Goal: Task Accomplishment & Management: Manage account settings

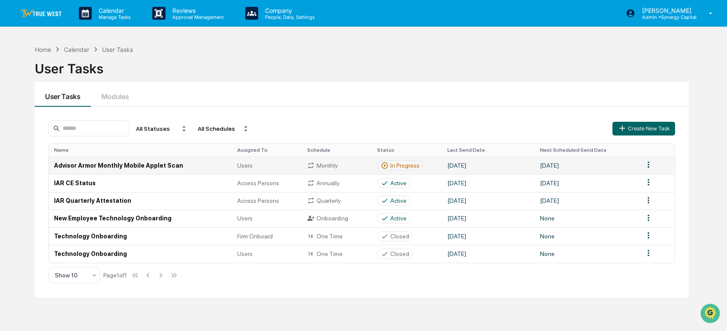
click at [68, 167] on td "Advisor Armor Monthly Mobile Applet Scan" at bounding box center [140, 166] width 183 height 18
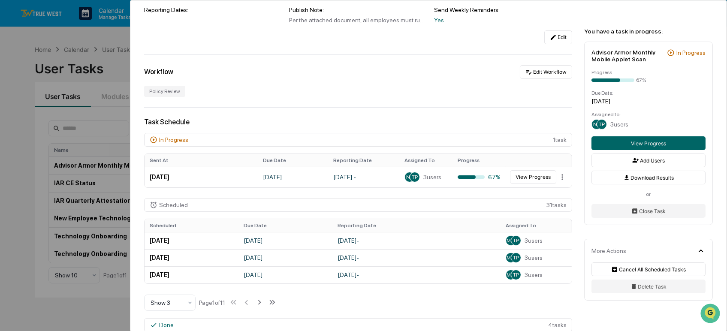
scroll to position [143, 0]
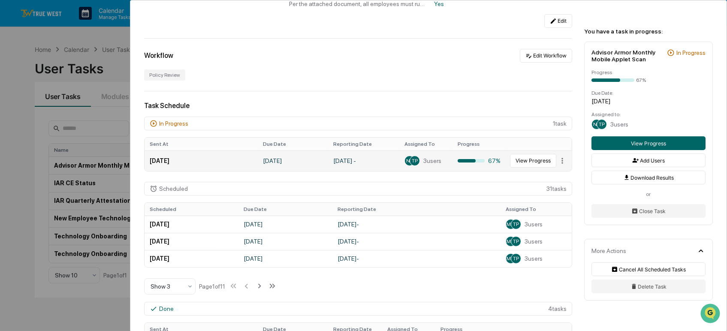
click at [377, 163] on td "[DATE] -" at bounding box center [363, 161] width 71 height 21
click at [526, 161] on button "View Progress" at bounding box center [533, 161] width 46 height 14
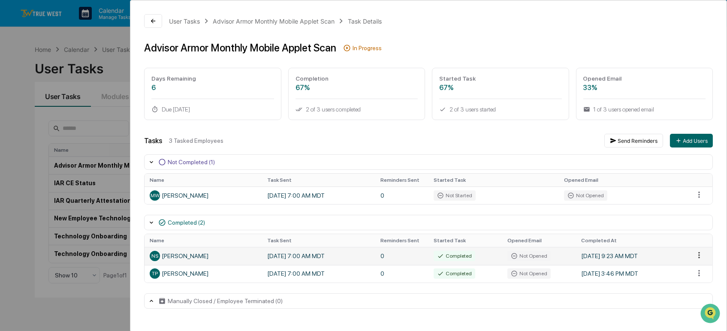
click at [701, 256] on html "Calendar Manage Tasks Reviews Approval Management Company People, Data, Setting…" at bounding box center [363, 165] width 727 height 331
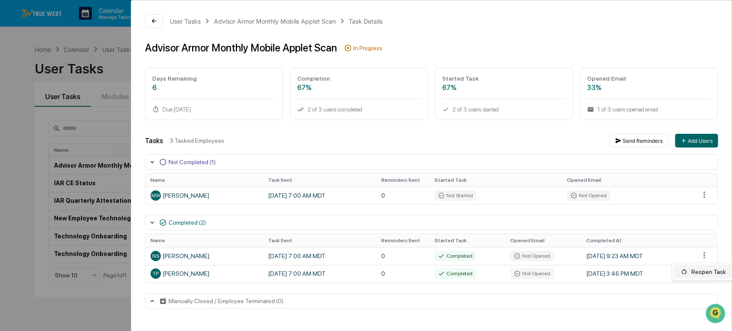
click at [706, 275] on div "Reopen Task" at bounding box center [703, 272] width 59 height 14
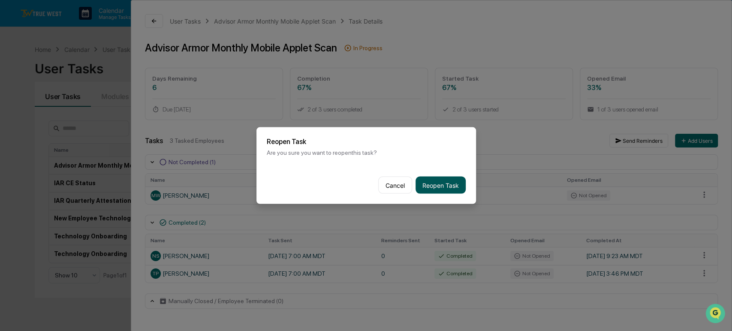
click at [451, 181] on button "Reopen Task" at bounding box center [441, 185] width 50 height 17
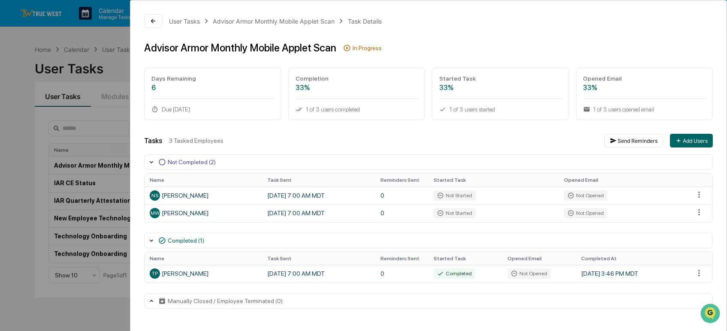
click at [332, 148] on div "Tasks 3 Tasked Employees Send Reminders Add Users Not Completed (2) Name Task S…" at bounding box center [428, 221] width 569 height 175
click at [157, 20] on button at bounding box center [153, 21] width 18 height 14
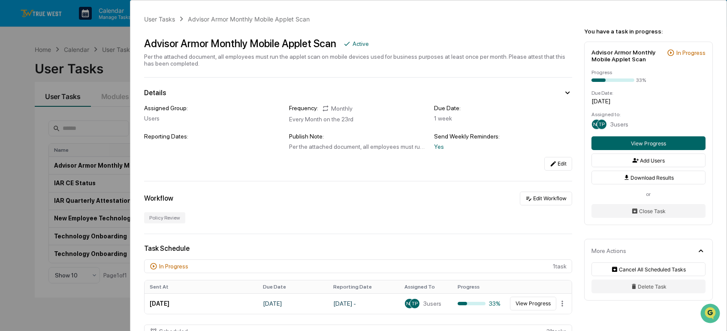
click at [97, 40] on div "User Tasks Advisor Armor Monthly Mobile Applet Scan Advisor Armor Monthly Mobil…" at bounding box center [363, 165] width 727 height 331
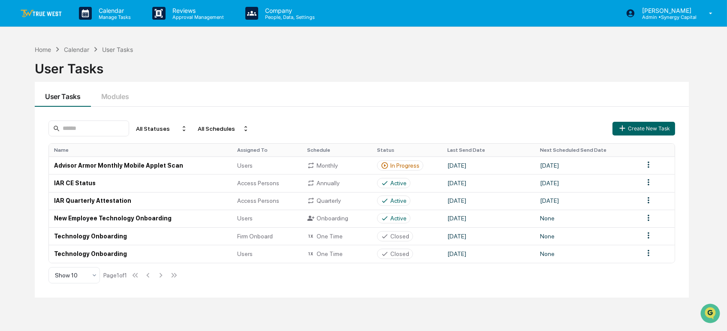
click at [323, 55] on div "User Tasks" at bounding box center [362, 65] width 655 height 22
click at [269, 166] on div "Users" at bounding box center [267, 165] width 60 height 7
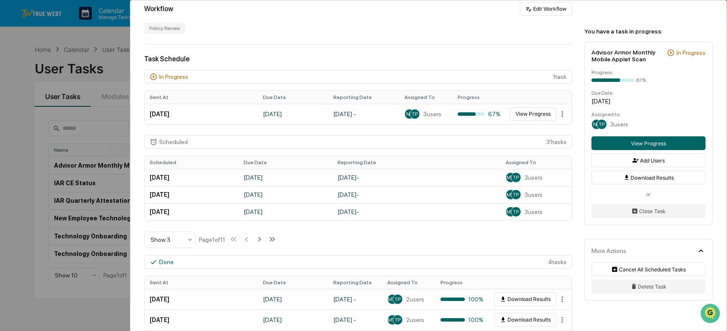
scroll to position [190, 0]
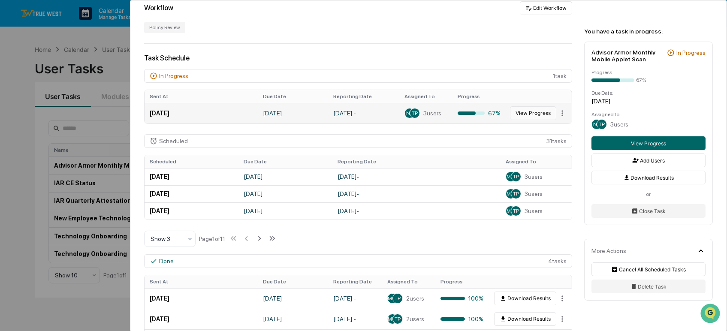
click at [521, 116] on button "View Progress" at bounding box center [533, 113] width 46 height 14
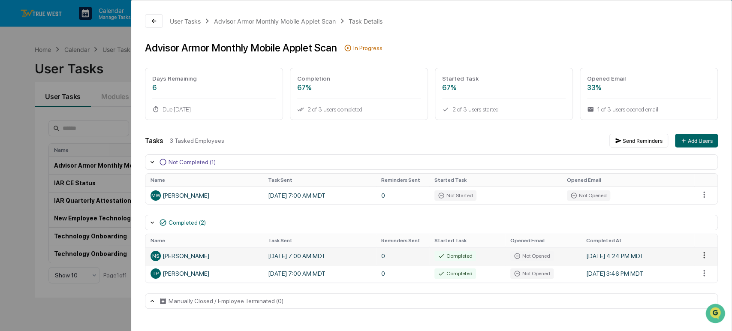
click at [697, 254] on html "Calendar Manage Tasks Reviews Approval Management Company People, Data, Setting…" at bounding box center [366, 165] width 732 height 331
click at [702, 272] on div "Reopen Task" at bounding box center [703, 272] width 59 height 14
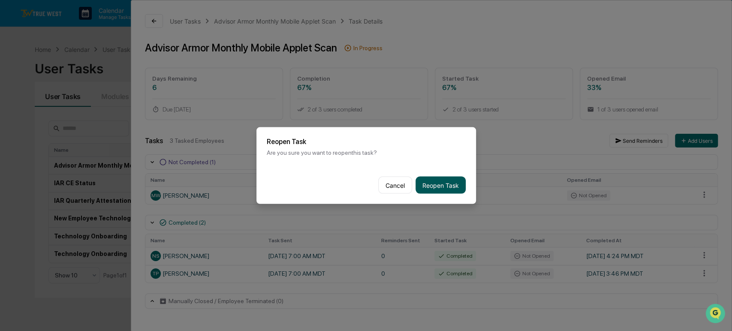
click at [432, 181] on button "Reopen Task" at bounding box center [441, 185] width 50 height 17
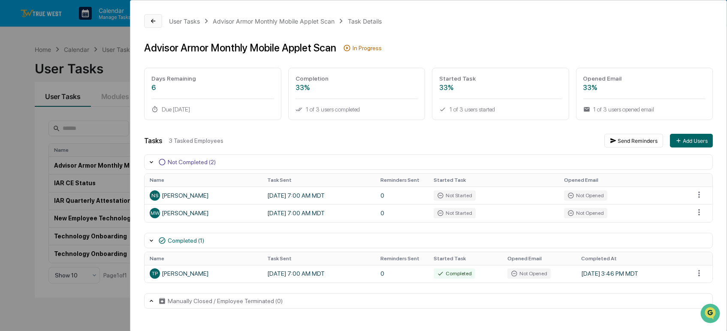
click at [154, 21] on icon at bounding box center [153, 21] width 4 height 4
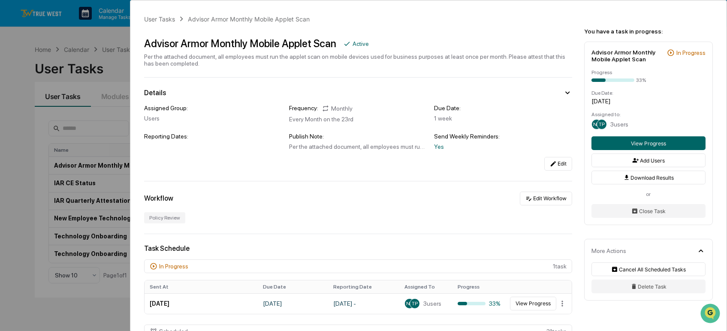
click at [106, 33] on div "User Tasks Advisor Armor Monthly Mobile Applet Scan Advisor Armor Monthly Mobil…" at bounding box center [363, 165] width 727 height 331
